Goal: Task Accomplishment & Management: Use online tool/utility

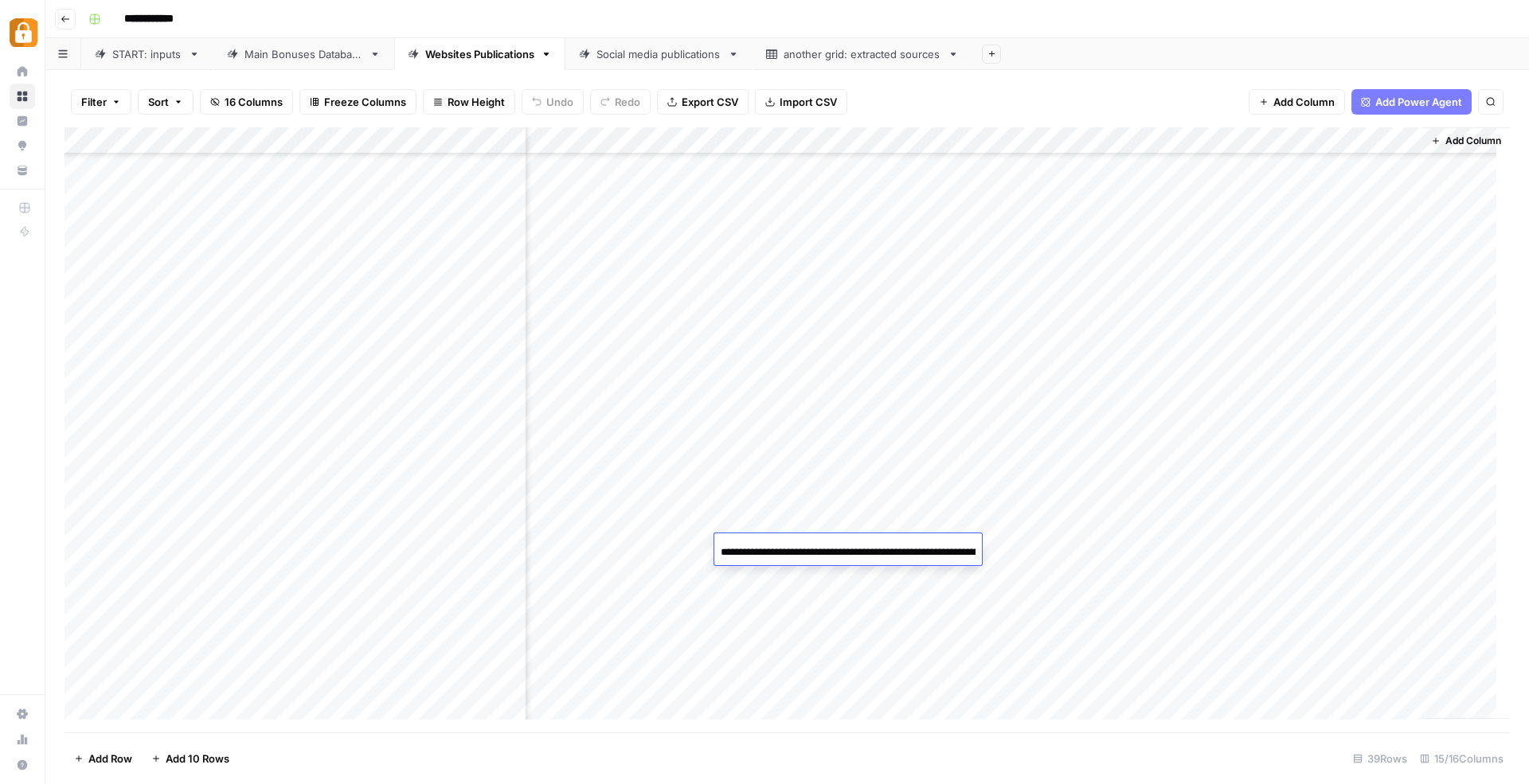
scroll to position [512, 1467]
drag, startPoint x: 344, startPoint y: 526, endPoint x: 337, endPoint y: 531, distance: 8.6
click at [337, 531] on div "Add Column" at bounding box center [787, 430] width 1445 height 606
click at [137, 44] on link "START: inputs" at bounding box center [147, 54] width 132 height 32
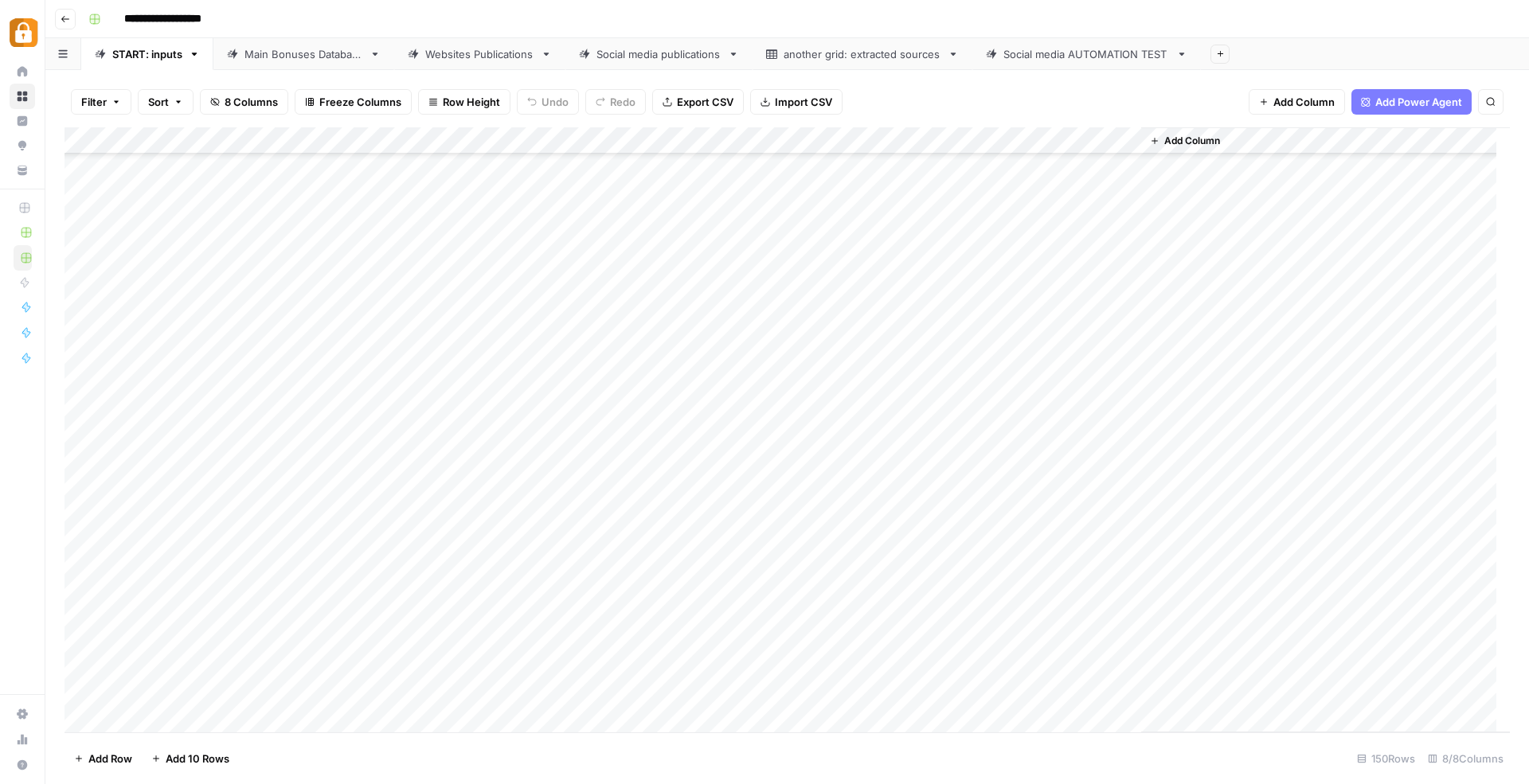
scroll to position [3499, 0]
click at [298, 606] on div "Add Column" at bounding box center [787, 430] width 1445 height 606
click at [309, 621] on div "Add Column" at bounding box center [787, 430] width 1445 height 606
click at [320, 692] on div "Katerina" at bounding box center [352, 682] width 159 height 29
click at [315, 676] on button "Katerina" at bounding box center [314, 681] width 53 height 19
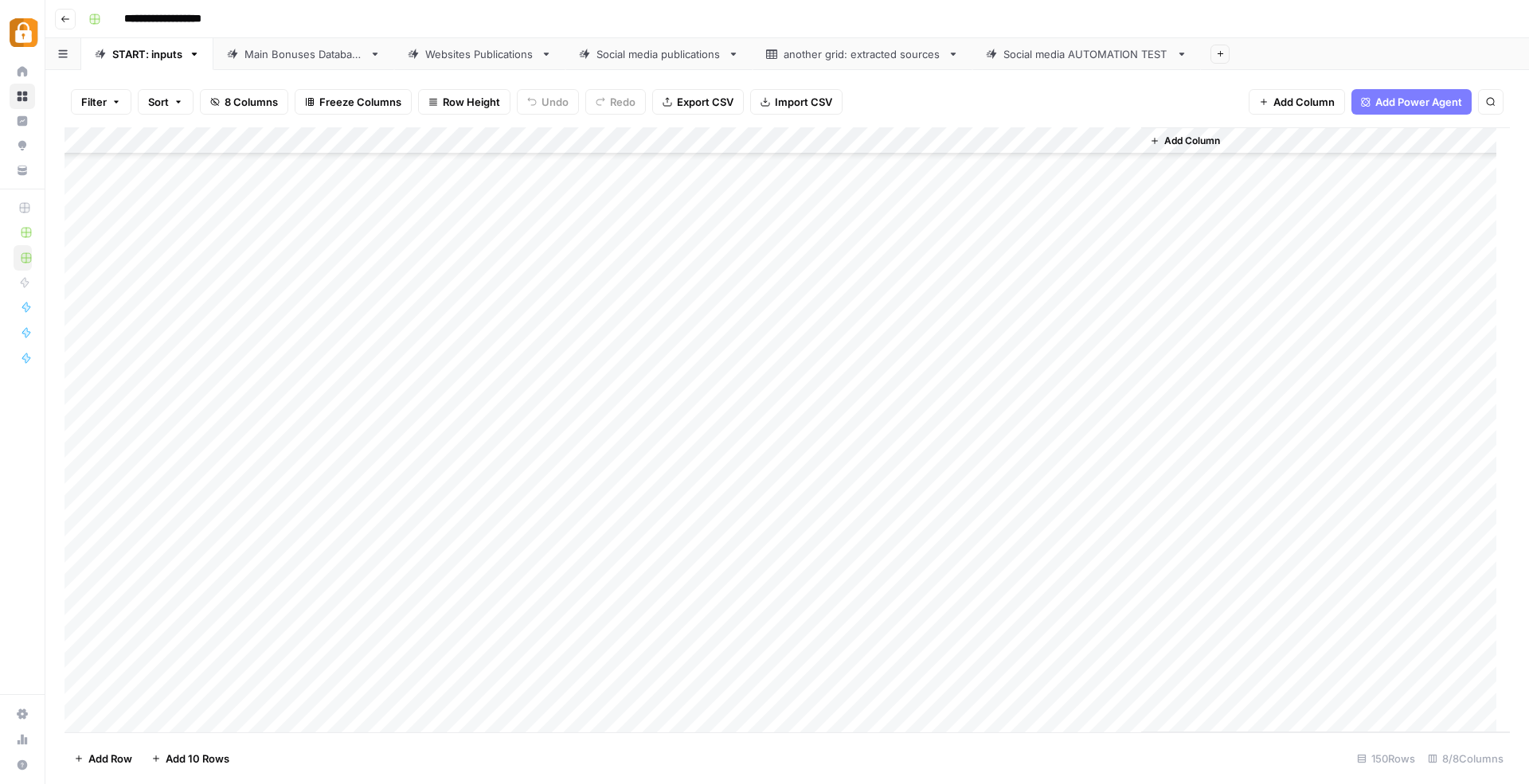
click at [406, 620] on div "Add Column" at bounding box center [787, 430] width 1445 height 606
type textarea "**********"
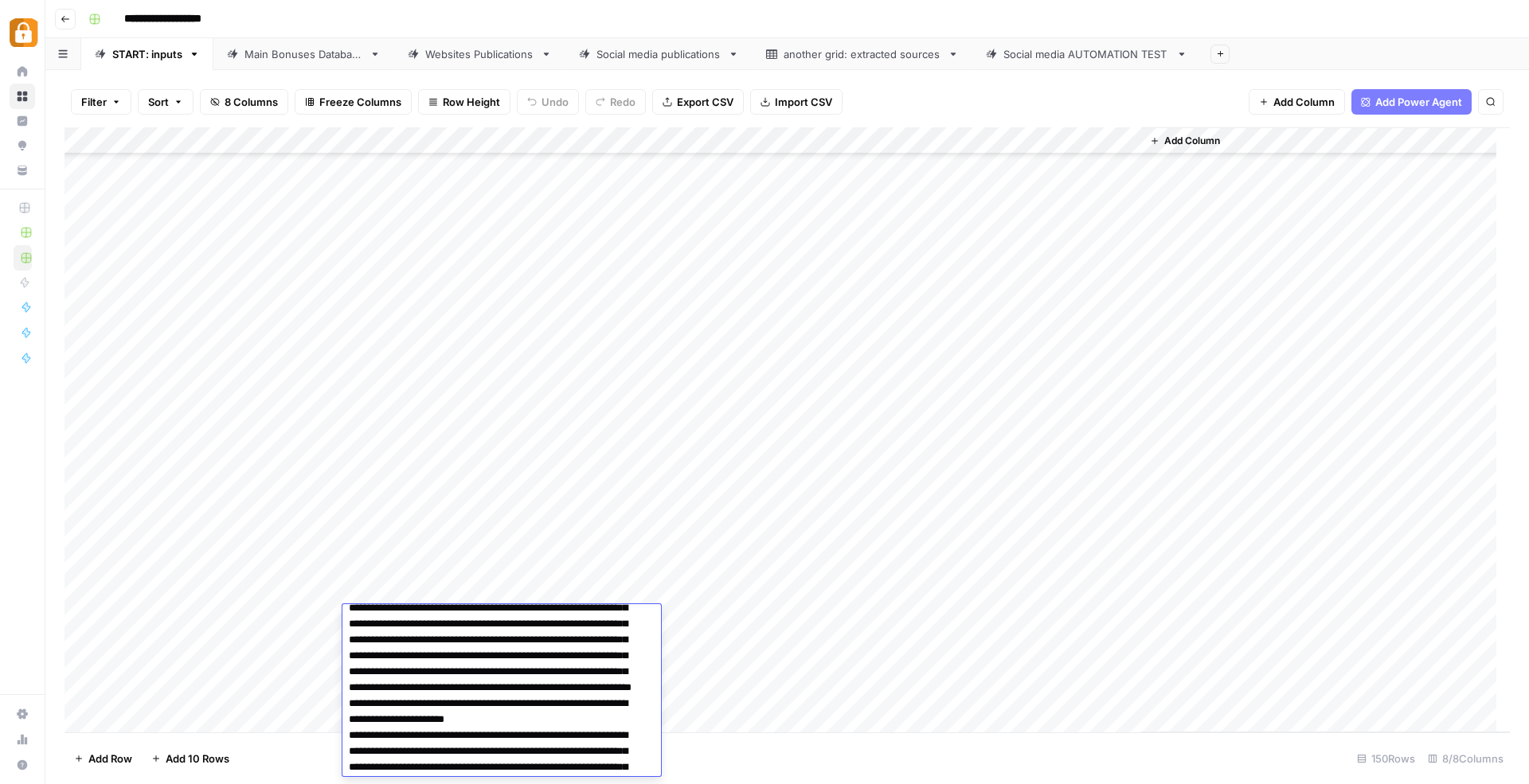
scroll to position [0, 0]
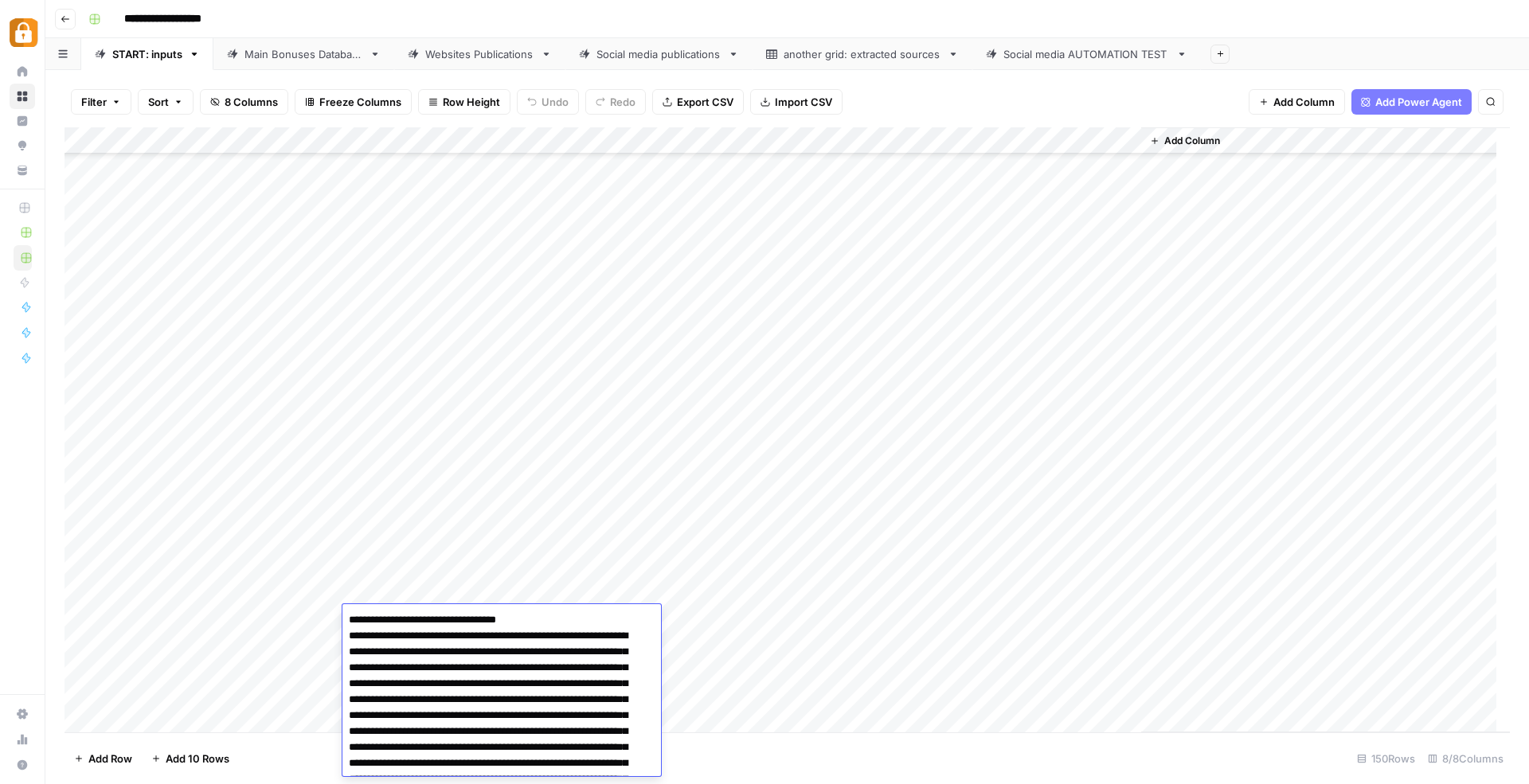
click at [807, 692] on div "Add Column" at bounding box center [787, 430] width 1445 height 606
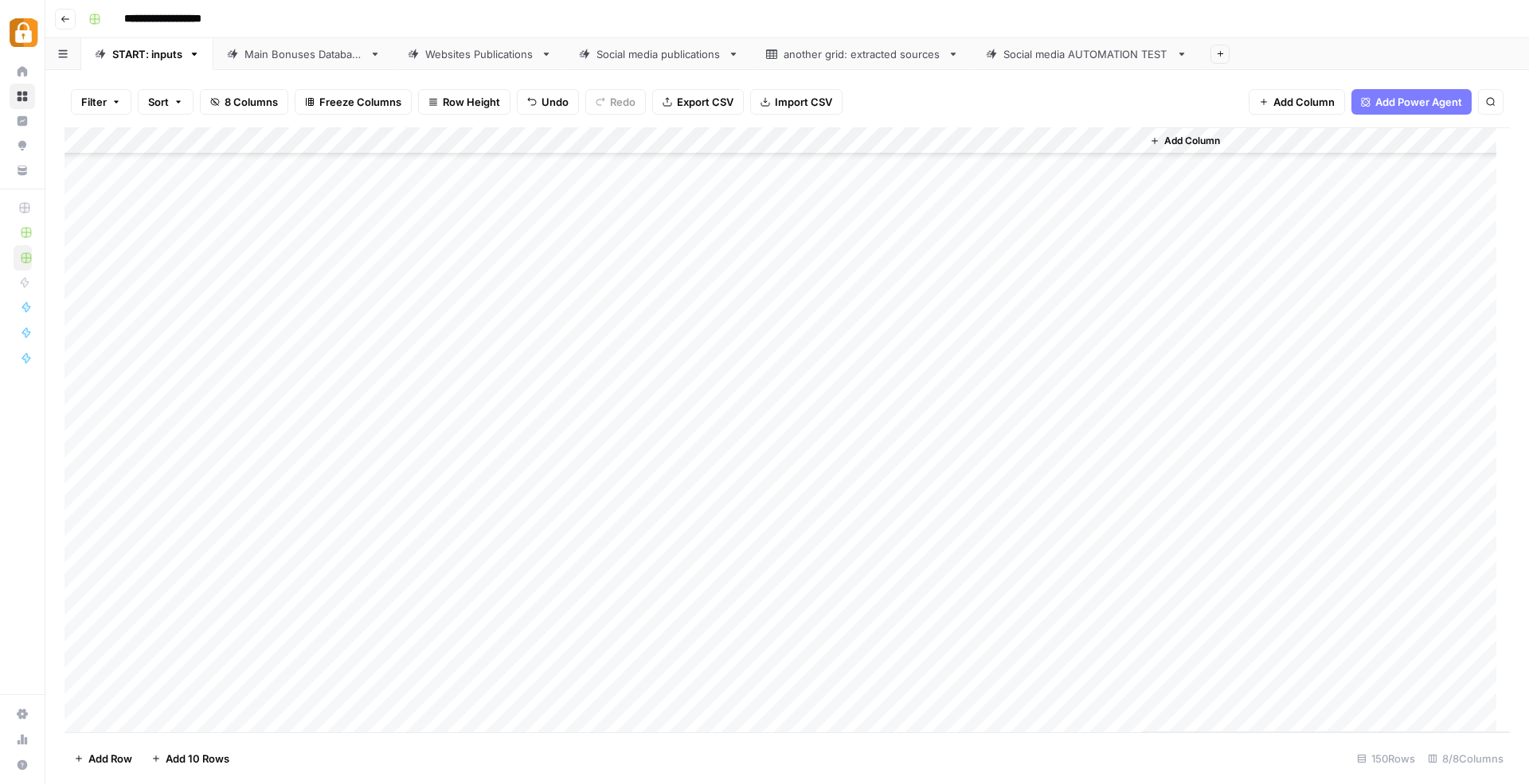
scroll to position [3506, 0]
click at [702, 609] on div "Add Column" at bounding box center [787, 430] width 1445 height 606
type input "Tele"
click at [670, 677] on button "Telegram" at bounding box center [692, 674] width 59 height 19
click at [901, 610] on div "Add Column" at bounding box center [787, 430] width 1445 height 606
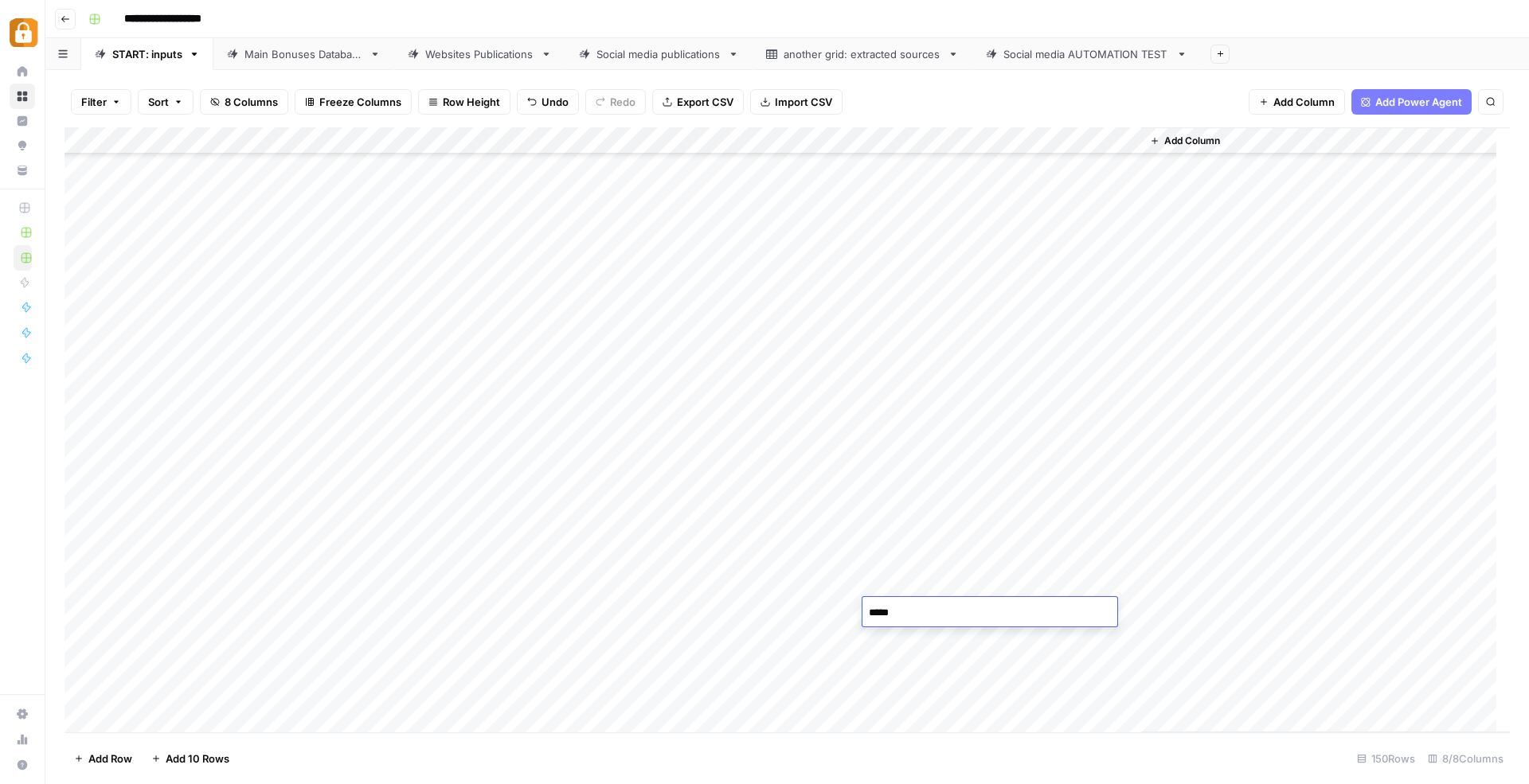
type textarea "******"
click at [761, 662] on div "Add Column" at bounding box center [787, 430] width 1445 height 606
click at [1053, 610] on div "Add Column" at bounding box center [787, 430] width 1445 height 606
click at [335, 52] on div "Main Bonuses Database" at bounding box center [304, 54] width 119 height 16
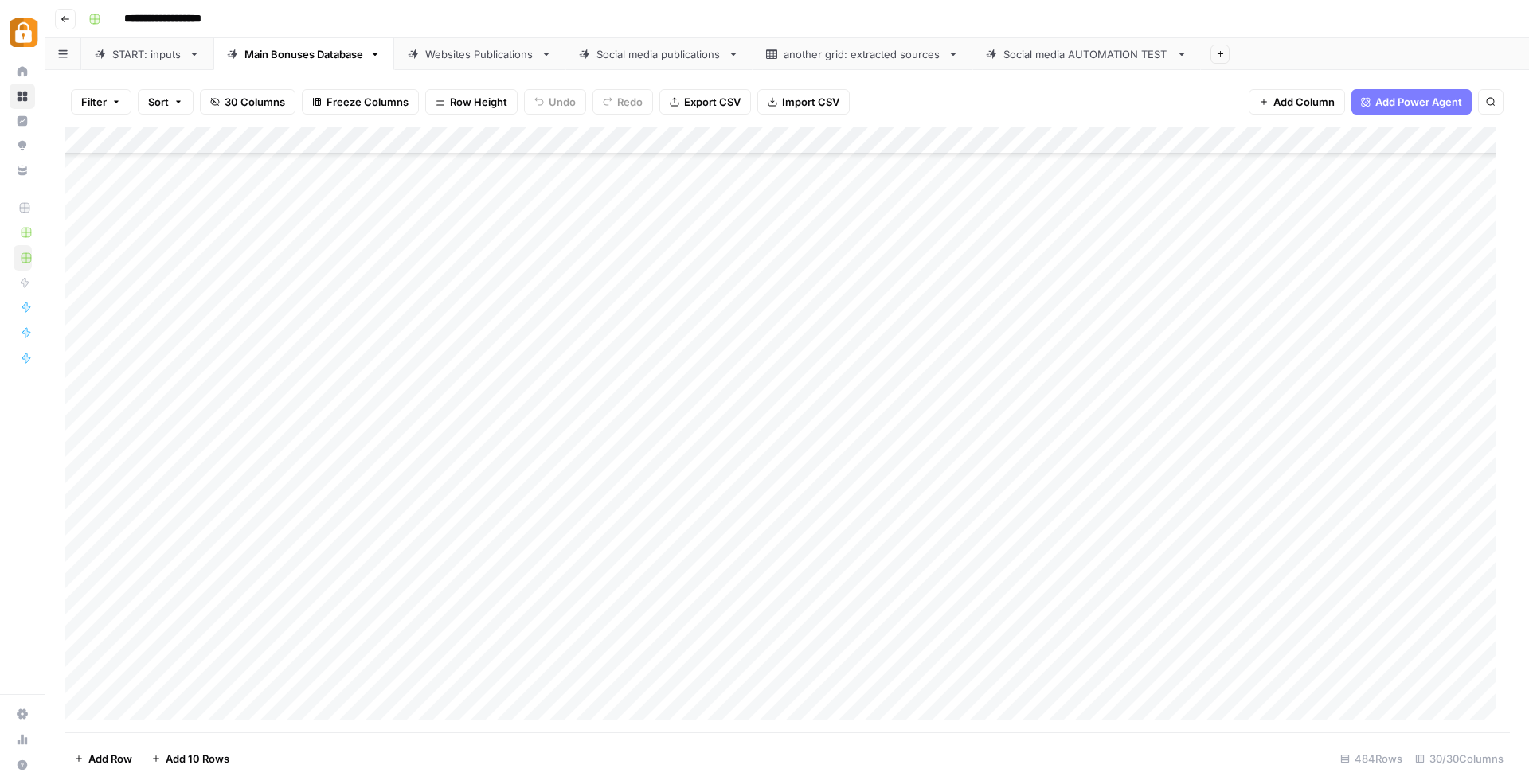
click at [814, 674] on div "Add Column" at bounding box center [787, 430] width 1445 height 606
click at [866, 642] on div "Add Column" at bounding box center [787, 430] width 1445 height 606
drag, startPoint x: 908, startPoint y: 665, endPoint x: 905, endPoint y: 699, distance: 34.1
click at [905, 699] on div "Add Column" at bounding box center [787, 430] width 1445 height 606
click at [992, 688] on div "Add Column" at bounding box center [787, 430] width 1445 height 606
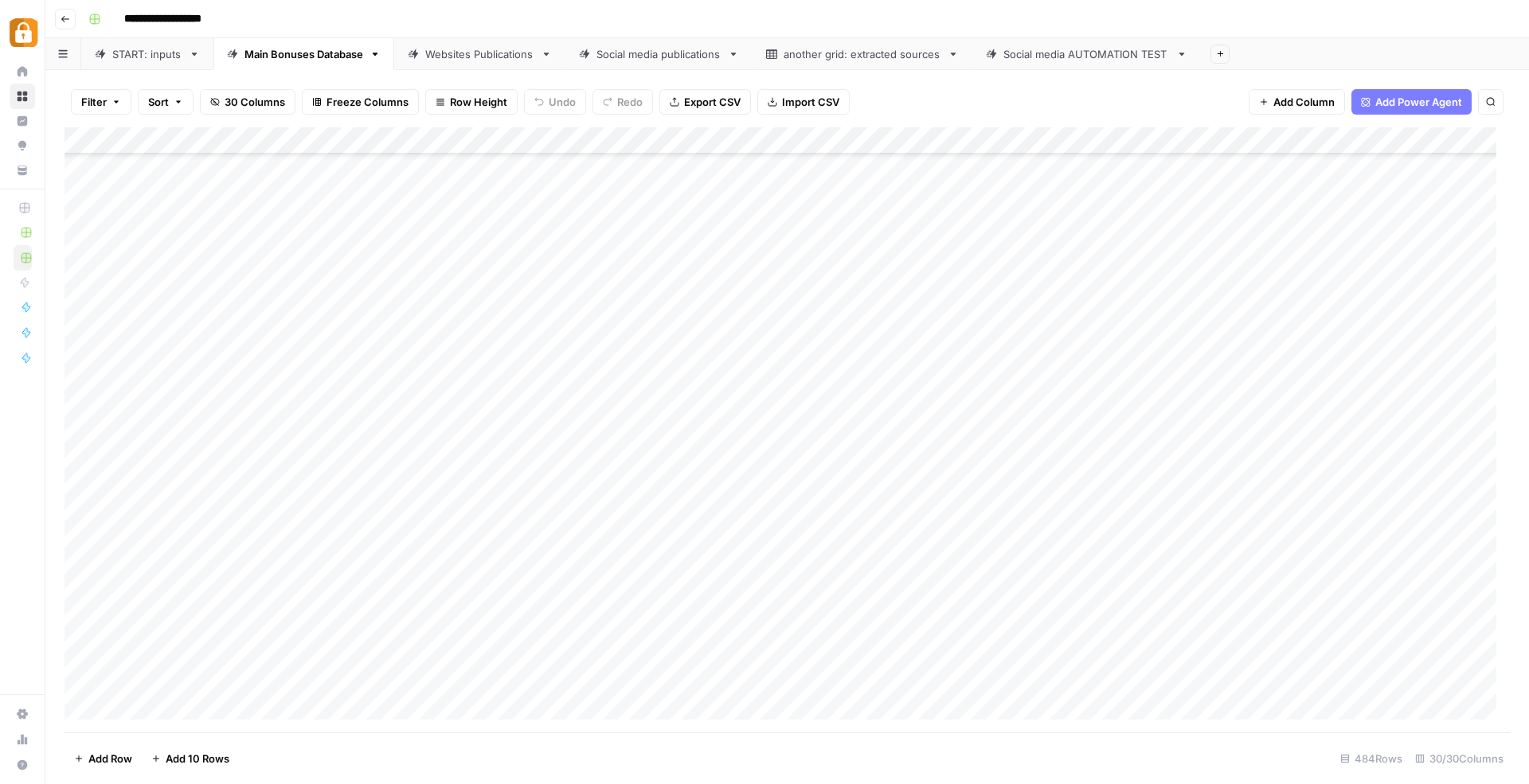
click at [1177, 681] on div "Add Column" at bounding box center [787, 430] width 1445 height 606
click at [882, 681] on div "Add Column" at bounding box center [787, 430] width 1445 height 606
click at [881, 679] on div "Add Column" at bounding box center [787, 430] width 1445 height 606
type textarea "**********"
click at [1086, 704] on div "Add Column" at bounding box center [787, 430] width 1445 height 606
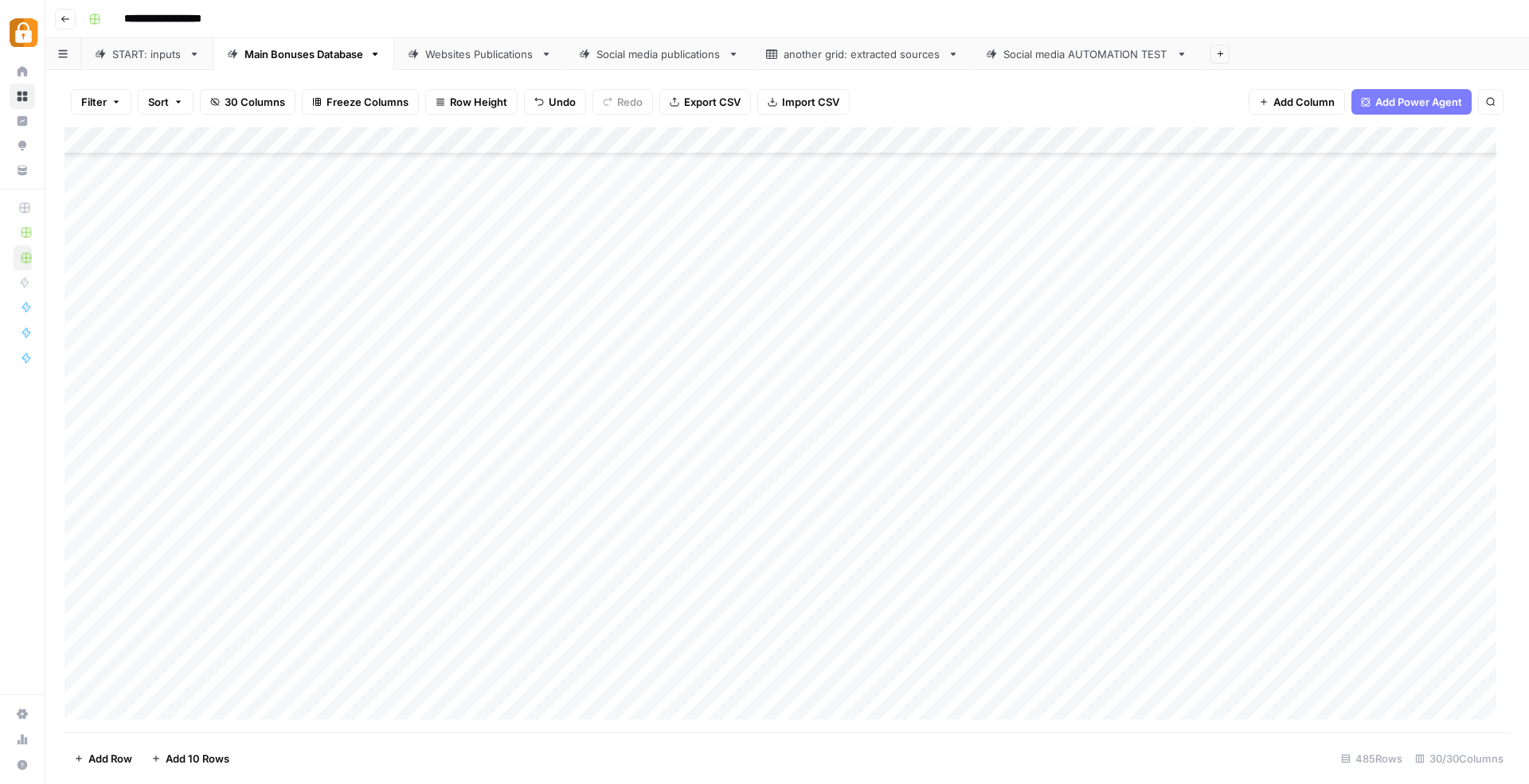
scroll to position [12585, 0]
click at [1266, 652] on div "Add Column" at bounding box center [787, 430] width 1445 height 606
click at [477, 57] on div "Websites Publications" at bounding box center [480, 54] width 109 height 16
click at [1051, 649] on div "Add Column" at bounding box center [787, 430] width 1445 height 606
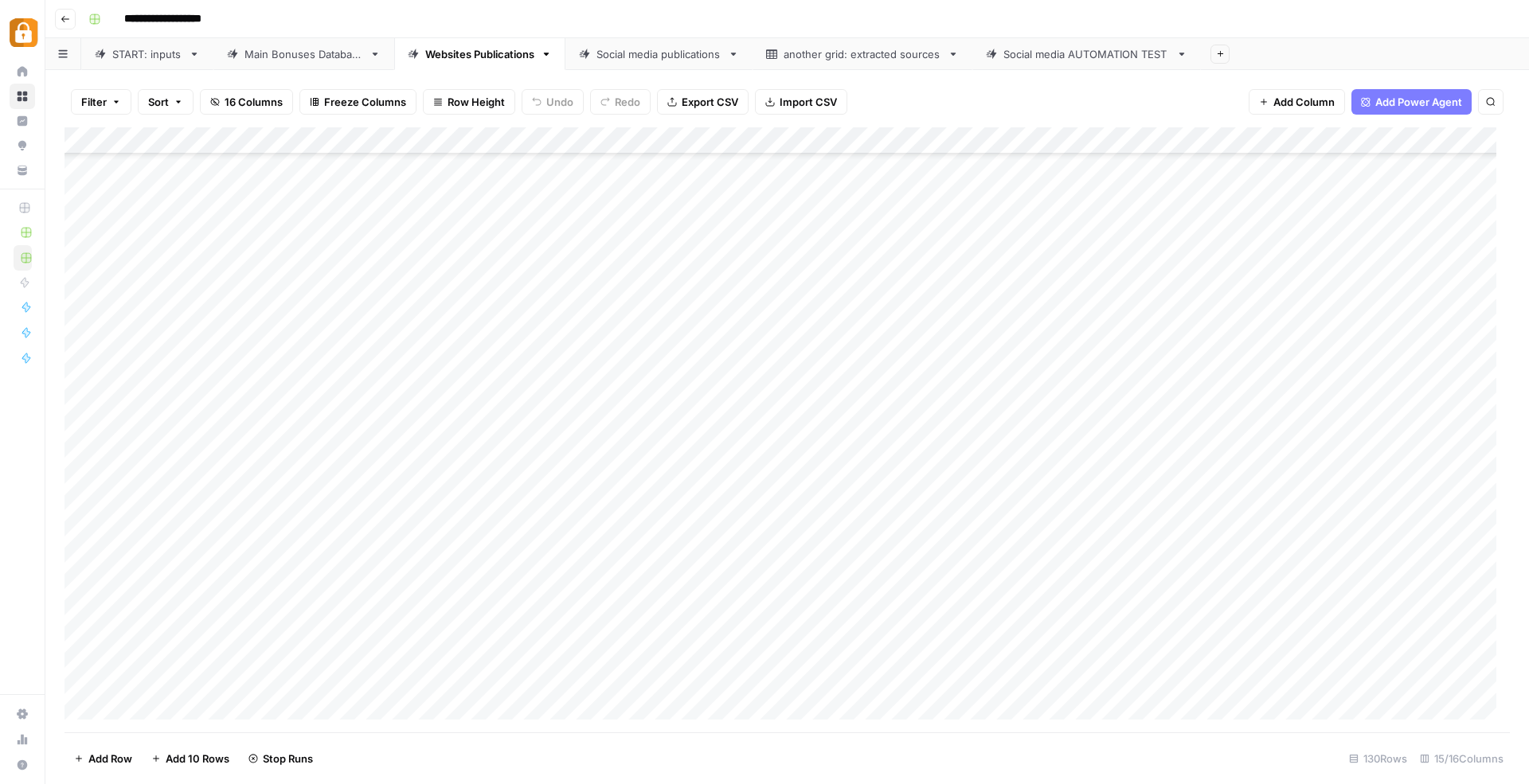
click at [1047, 683] on div "Add Column" at bounding box center [787, 430] width 1445 height 606
click at [904, 654] on div "Add Column" at bounding box center [787, 430] width 1445 height 606
click at [903, 676] on div "Add Column" at bounding box center [787, 430] width 1445 height 606
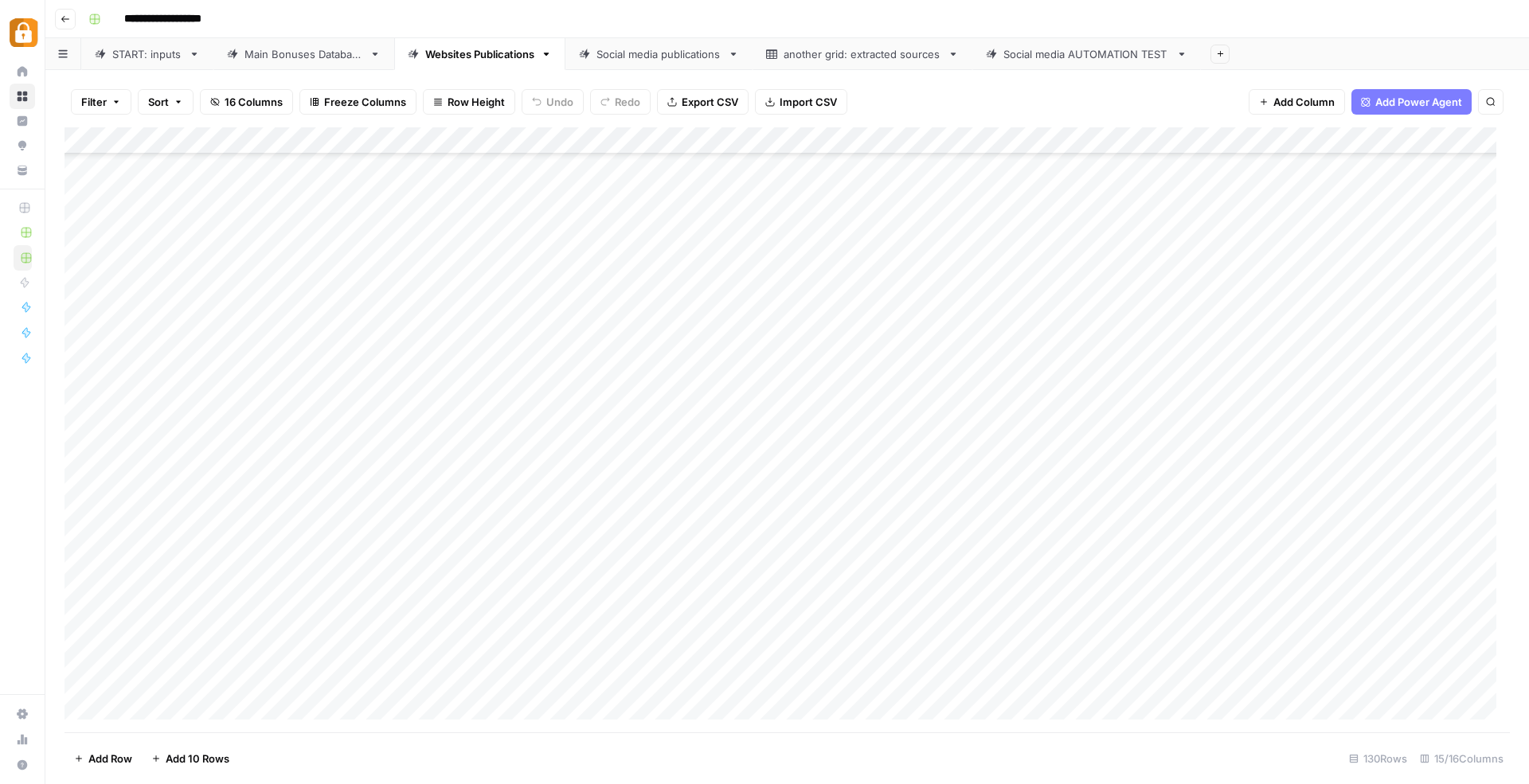
drag, startPoint x: 672, startPoint y: 718, endPoint x: 735, endPoint y: 724, distance: 63.3
click at [735, 724] on div "Add Column" at bounding box center [787, 430] width 1445 height 606
click at [1196, 656] on div "Add Column" at bounding box center [787, 430] width 1445 height 606
